Goal: Navigation & Orientation: Find specific page/section

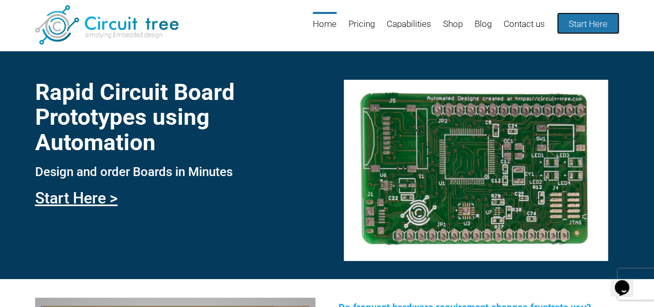
click at [568, 29] on link "Start Here" at bounding box center [588, 23] width 63 height 22
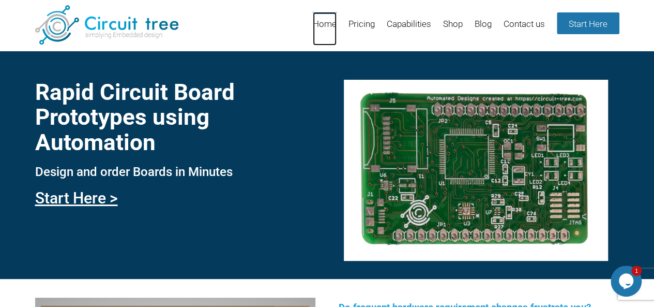
click at [320, 25] on link "Home" at bounding box center [325, 29] width 24 height 34
click at [84, 194] on link "Start Here >" at bounding box center [76, 198] width 83 height 18
